Goal: Check status: Check status

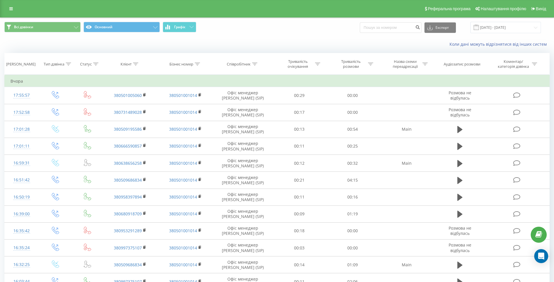
click at [237, 29] on span "Всі дзвінки Основний Графік" at bounding box center [138, 27] width 268 height 11
click at [32, 81] on td "Вчора" at bounding box center [277, 81] width 545 height 12
click at [81, 82] on td "Вчора" at bounding box center [277, 81] width 545 height 12
click at [18, 83] on td "Вчора" at bounding box center [277, 81] width 545 height 12
click at [74, 28] on button "Всі дзвінки" at bounding box center [42, 27] width 76 height 10
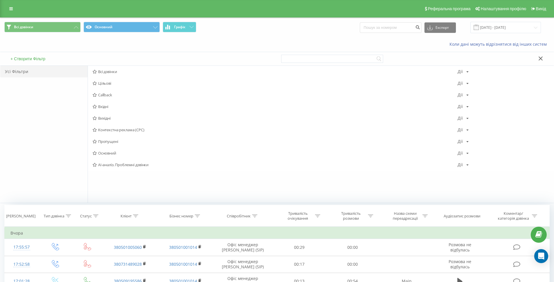
click at [116, 73] on span "Всі дзвінки" at bounding box center [275, 72] width 365 height 4
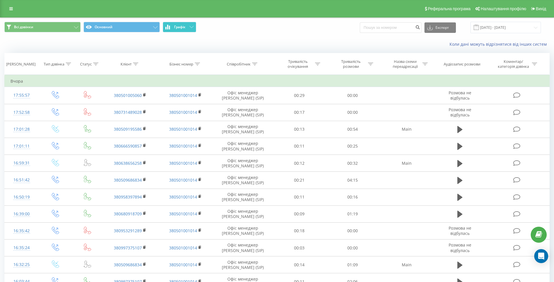
click at [183, 23] on button "Графік" at bounding box center [179, 27] width 33 height 10
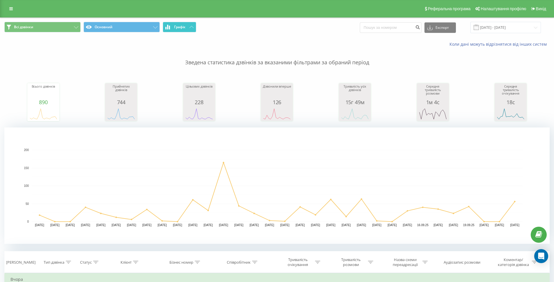
click at [187, 25] on button "Графік" at bounding box center [179, 27] width 33 height 10
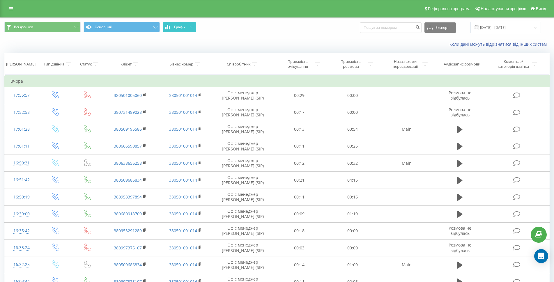
click at [186, 29] on button "Графік" at bounding box center [179, 27] width 33 height 10
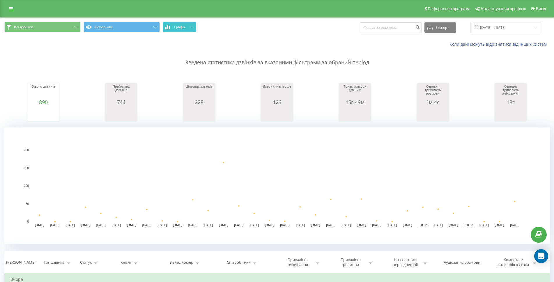
click at [186, 29] on button "Графік" at bounding box center [179, 27] width 33 height 10
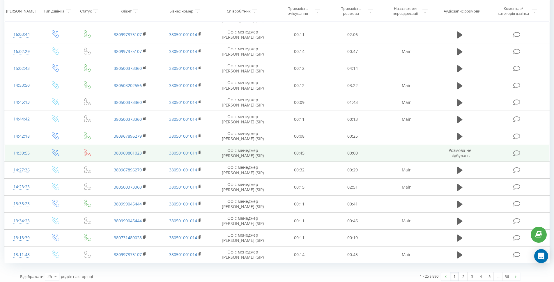
scroll to position [250, 0]
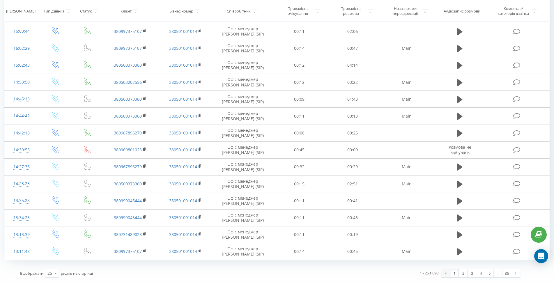
click at [448, 272] on link at bounding box center [445, 273] width 9 height 8
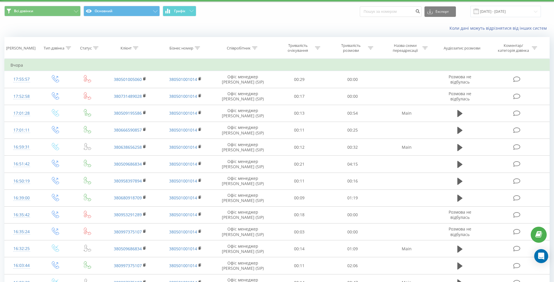
scroll to position [0, 0]
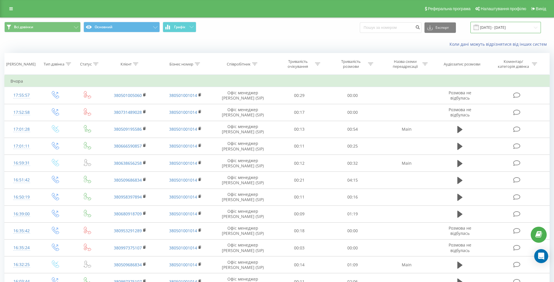
click at [501, 27] on input "22.08.2025 - 22.09.2025" at bounding box center [505, 27] width 70 height 11
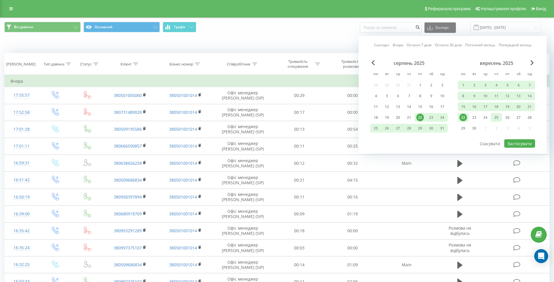
click at [497, 118] on div "25" at bounding box center [496, 118] width 8 height 8
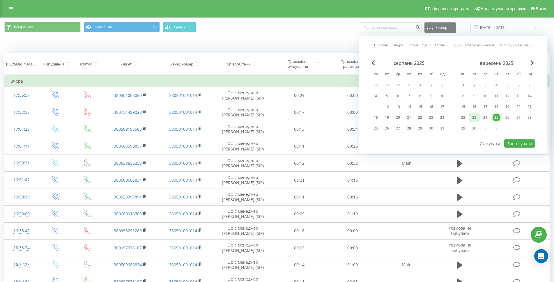
click at [473, 119] on div "23" at bounding box center [474, 118] width 8 height 8
click at [474, 130] on div "30" at bounding box center [474, 129] width 8 height 8
click at [474, 119] on div "23" at bounding box center [474, 118] width 8 height 8
click at [513, 143] on button "Застосувати" at bounding box center [519, 143] width 31 height 8
type input "[DATE] - [DATE]"
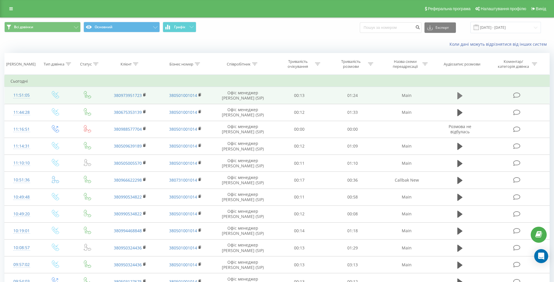
click at [461, 94] on icon at bounding box center [459, 96] width 5 height 8
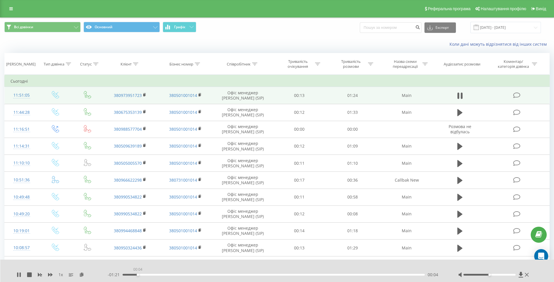
drag, startPoint x: 131, startPoint y: 276, endPoint x: 157, endPoint y: 275, distance: 25.9
click at [139, 276] on div "00:04" at bounding box center [138, 275] width 2 height 2
click at [460, 96] on icon at bounding box center [459, 96] width 5 height 8
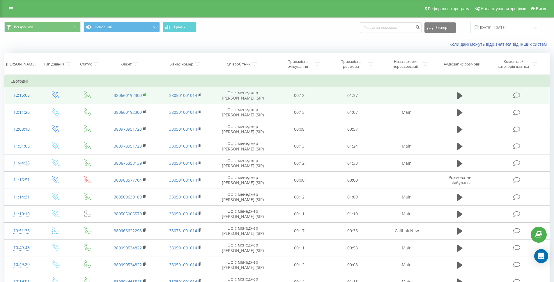
click at [145, 95] on rect at bounding box center [144, 95] width 2 height 3
